Goal: Browse casually

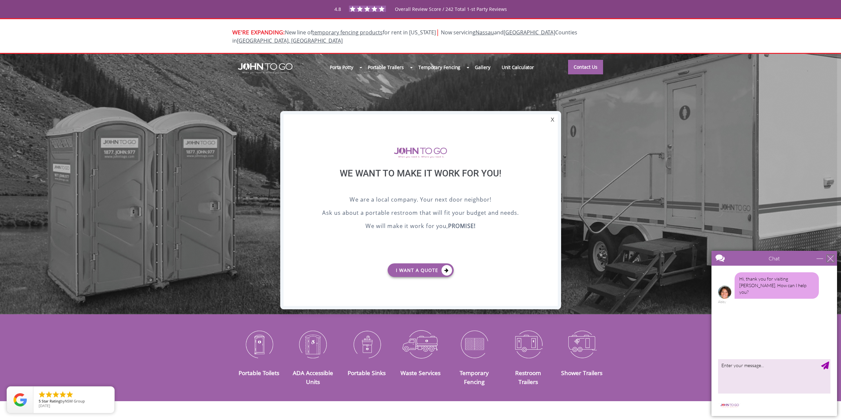
click at [503, 258] on div "close" at bounding box center [831, 258] width 7 height 7
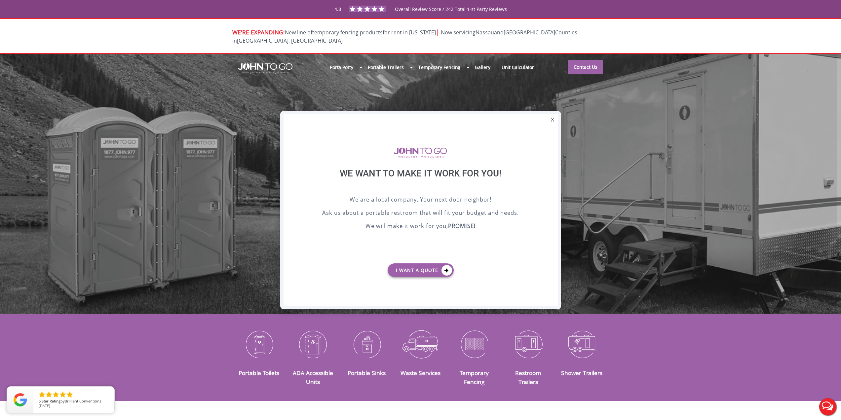
click at [408, 173] on div "We want to make it work for you!" at bounding box center [420, 181] width 241 height 27
click at [410, 173] on div "We want to make it work for you!" at bounding box center [420, 181] width 241 height 27
